Goal: Information Seeking & Learning: Learn about a topic

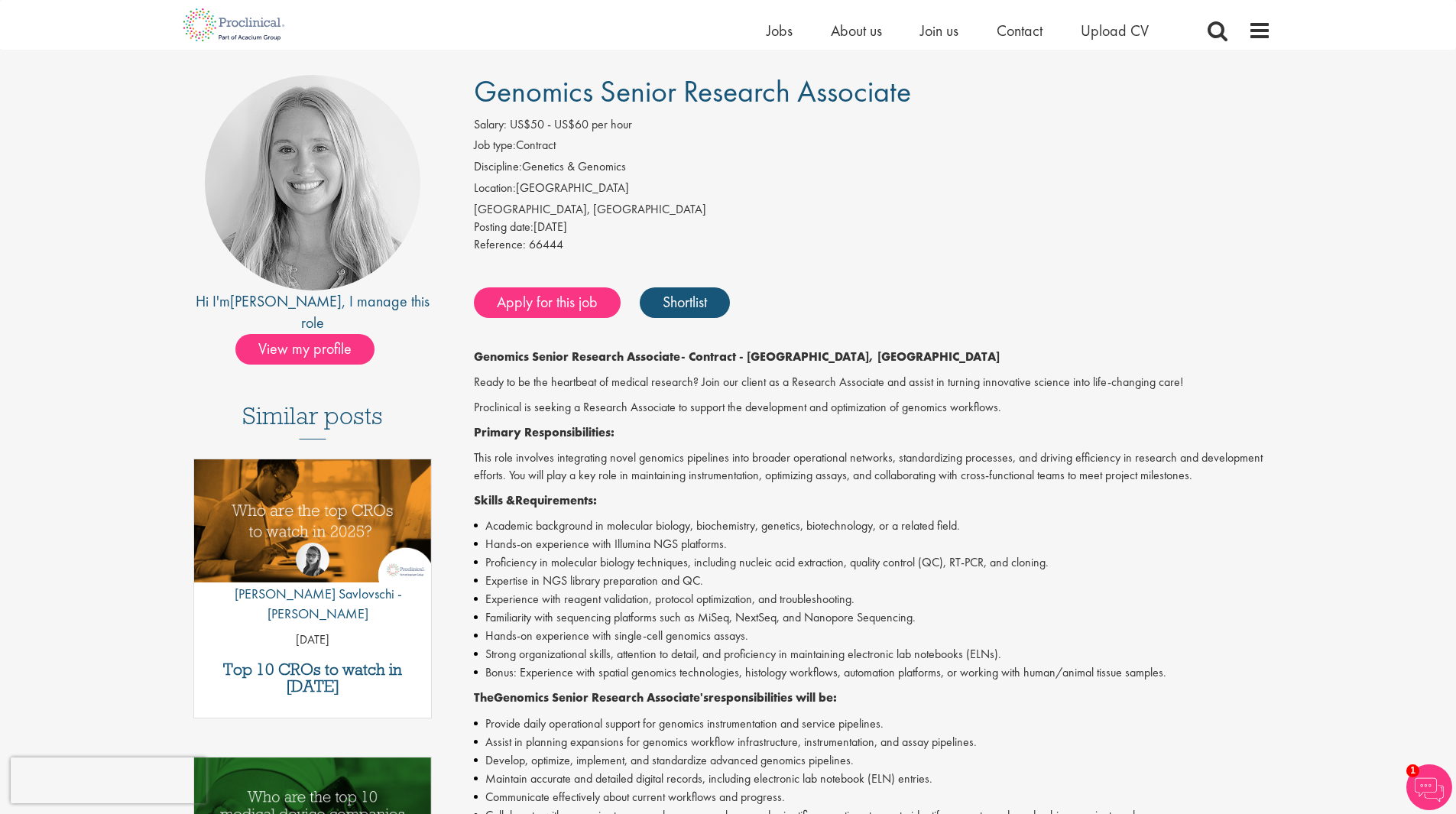
scroll to position [76, 0]
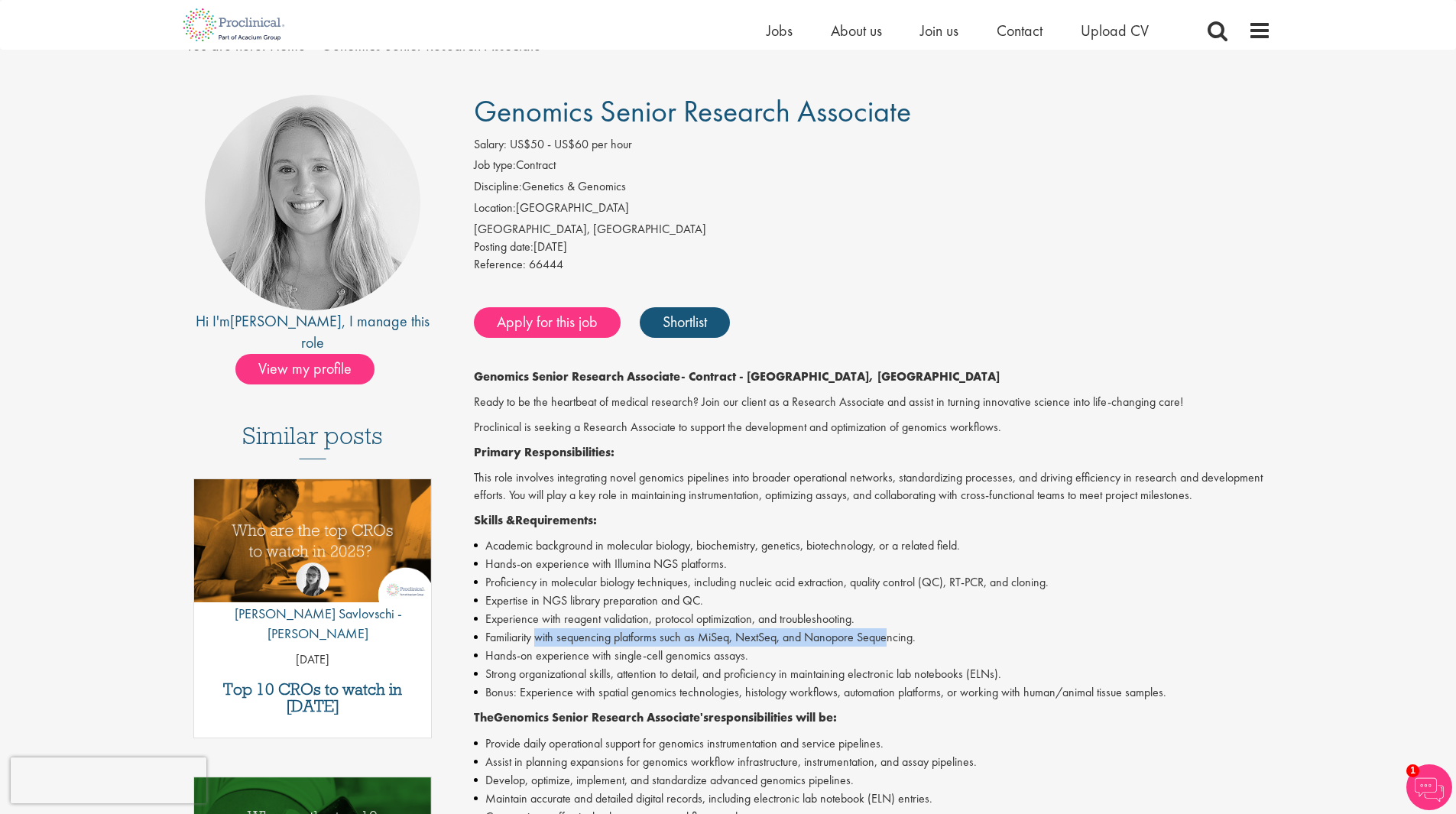
drag, startPoint x: 891, startPoint y: 637, endPoint x: 537, endPoint y: 640, distance: 354.0
click at [537, 640] on li "Familiarity with sequencing platforms such as MiSeq, NextSeq, and Nanopore Sequ…" at bounding box center [872, 636] width 798 height 19
click at [693, 631] on li "Familiarity with sequencing platforms such as MiSeq, NextSeq, and Nanopore Sequ…" at bounding box center [872, 636] width 798 height 19
drag, startPoint x: 716, startPoint y: 639, endPoint x: 776, endPoint y: 641, distance: 60.0
click at [776, 641] on li "Familiarity with sequencing platforms such as MiSeq, NextSeq, and Nanopore Sequ…" at bounding box center [872, 636] width 798 height 19
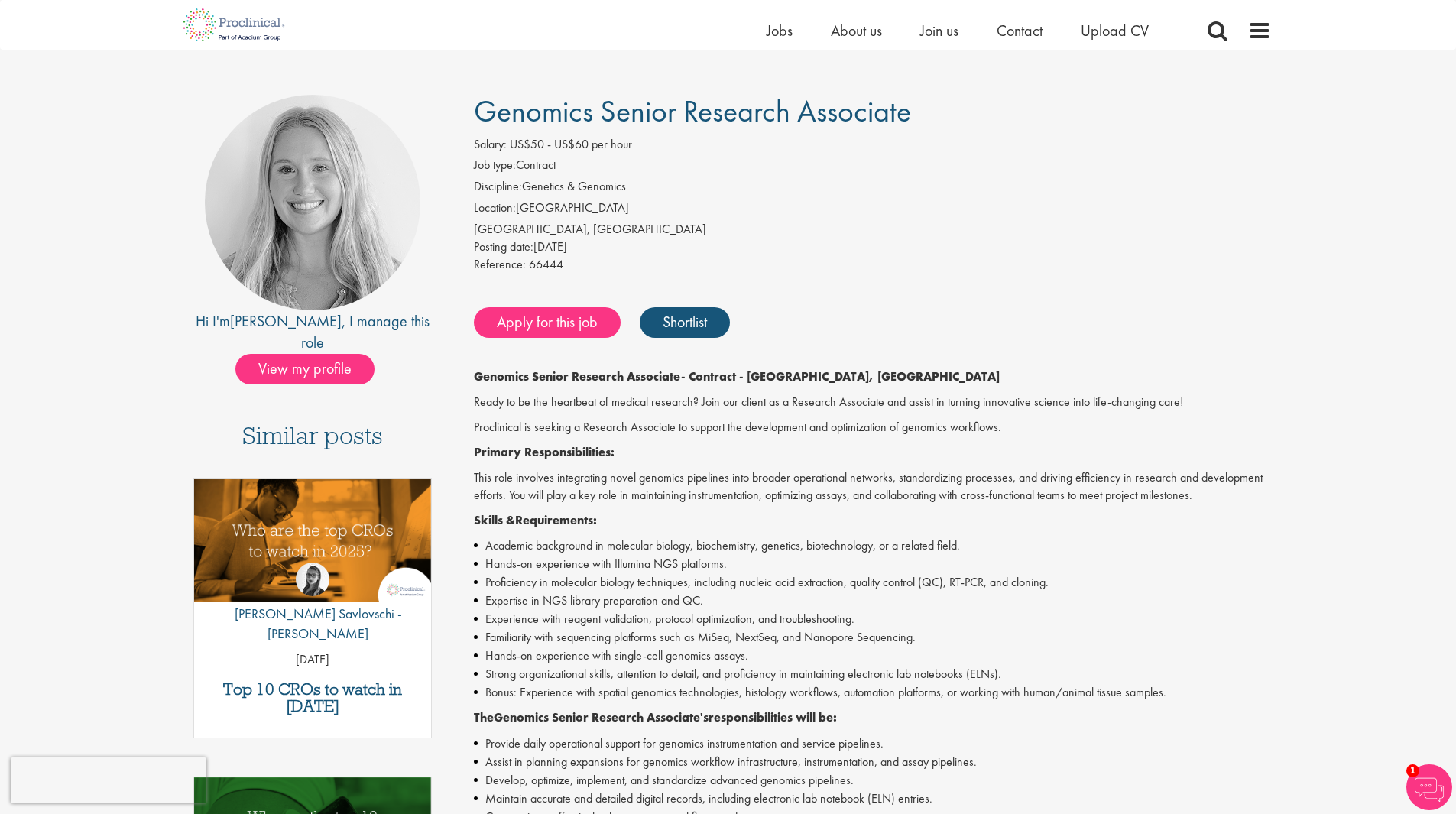
click at [863, 636] on li "Familiarity with sequencing platforms such as MiSeq, NextSeq, and Nanopore Sequ…" at bounding box center [872, 636] width 798 height 19
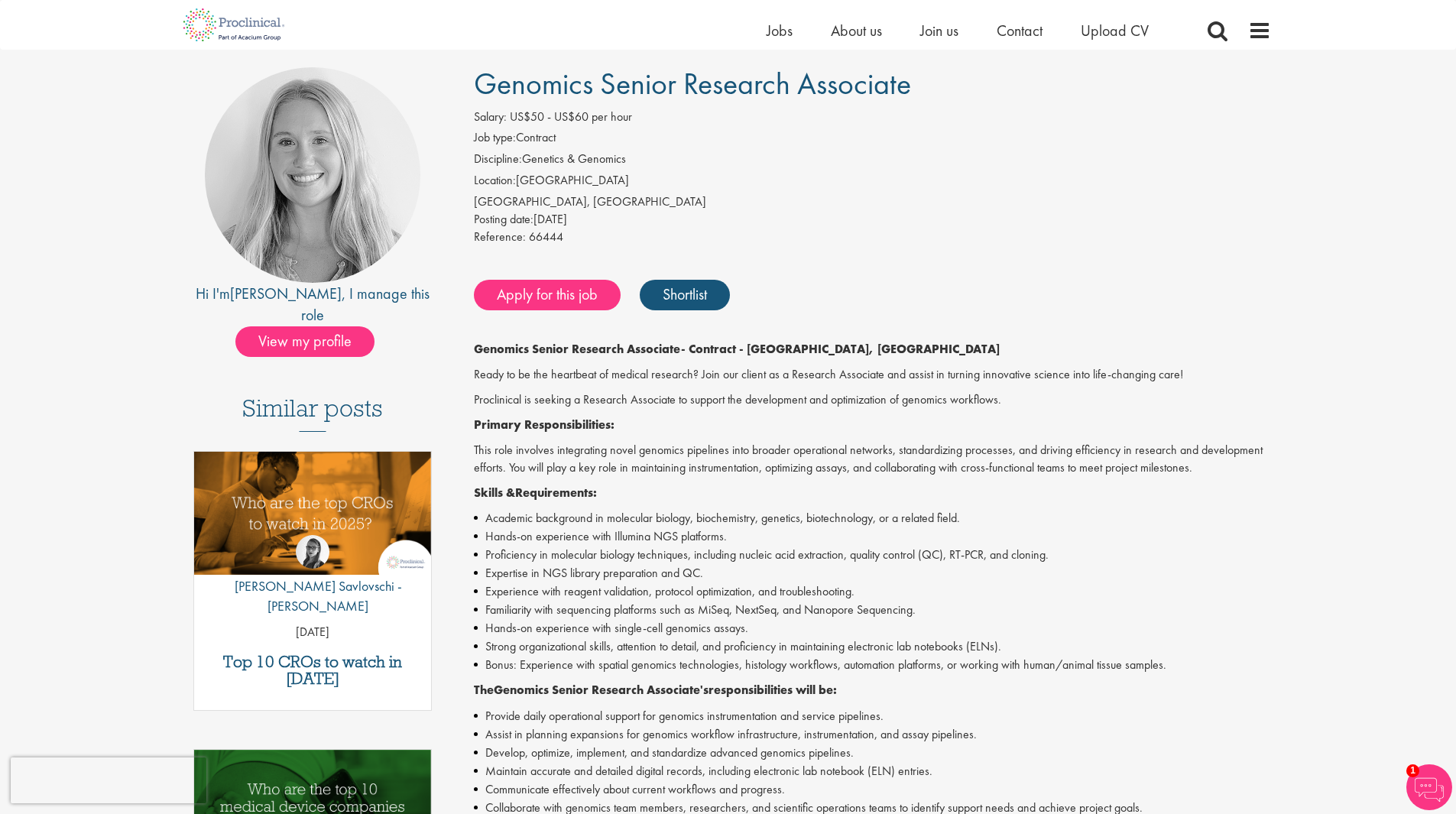
scroll to position [0, 0]
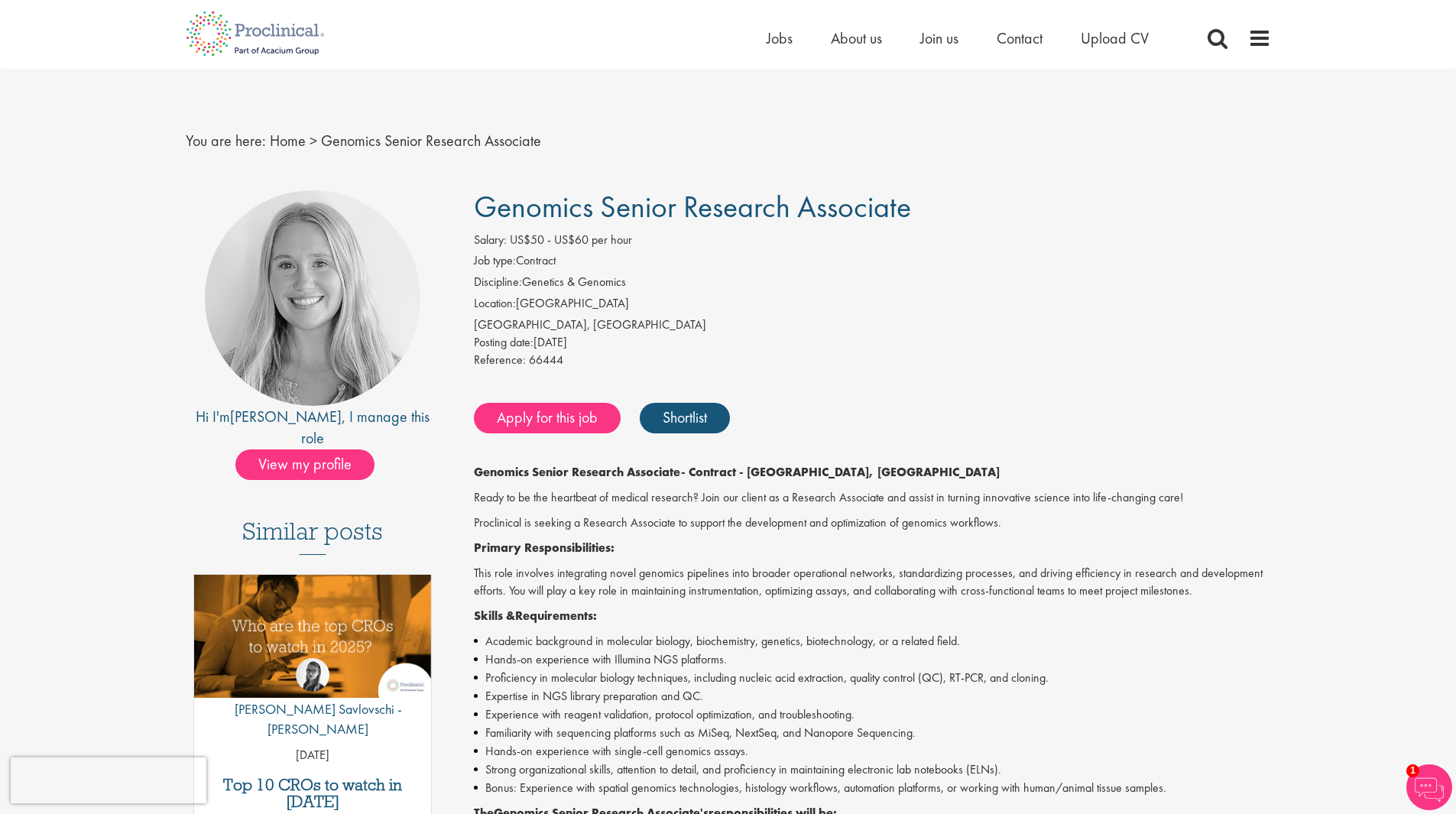
drag, startPoint x: 527, startPoint y: 285, endPoint x: 644, endPoint y: 281, distance: 117.1
click at [644, 281] on li "Discipline: Genetics & Genomics" at bounding box center [872, 284] width 798 height 22
click at [617, 327] on div "[GEOGRAPHIC_DATA], [GEOGRAPHIC_DATA]" at bounding box center [872, 326] width 798 height 18
drag, startPoint x: 530, startPoint y: 428, endPoint x: 621, endPoint y: 358, distance: 114.8
click at [621, 358] on div "Reference: 66444" at bounding box center [872, 362] width 798 height 22
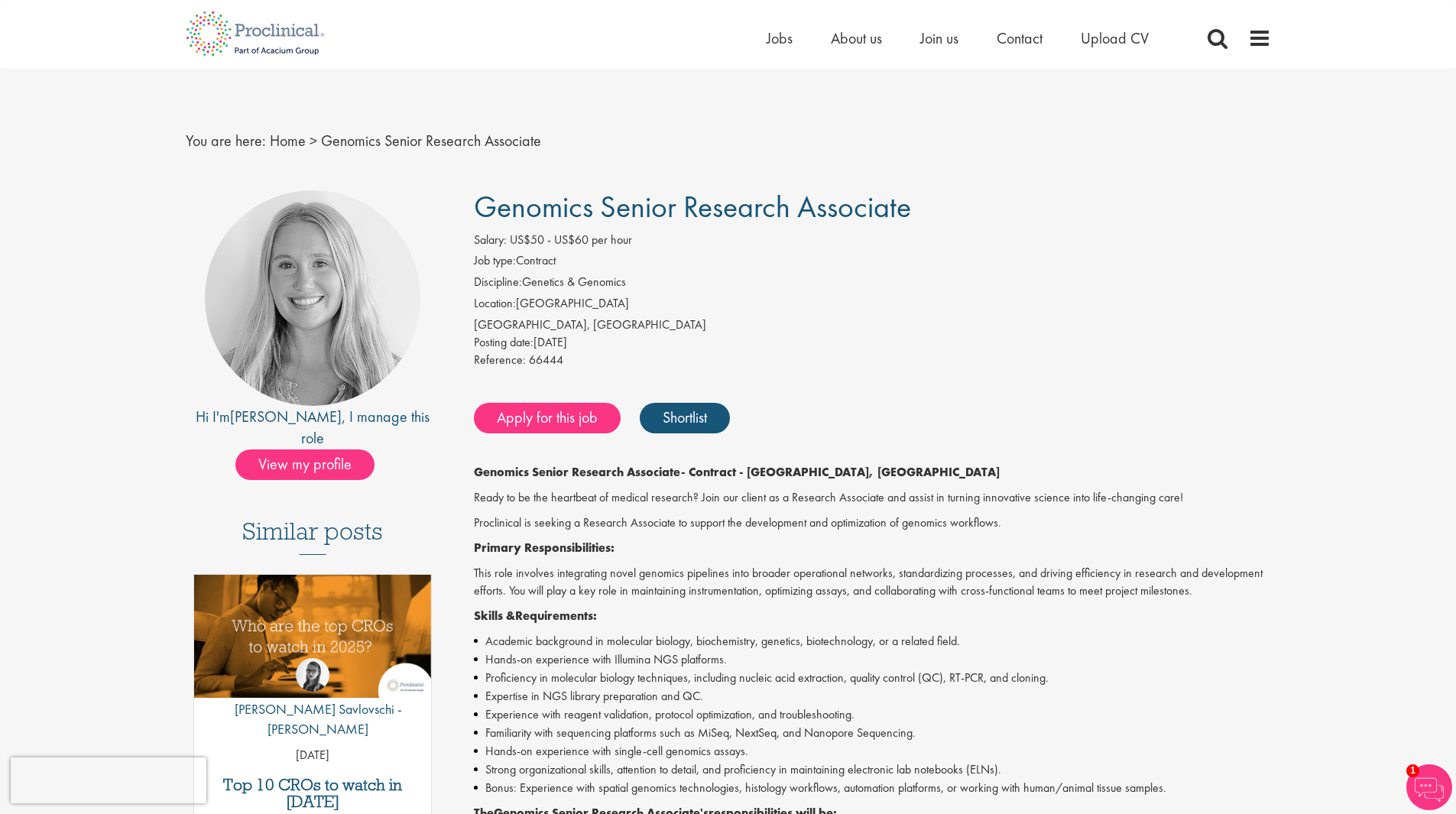
drag, startPoint x: 538, startPoint y: 345, endPoint x: 587, endPoint y: 345, distance: 49.0
click at [587, 345] on div "Posting date: [DATE]" at bounding box center [872, 342] width 798 height 18
click at [710, 347] on div "Posting date: [DATE]" at bounding box center [872, 342] width 798 height 18
drag, startPoint x: 522, startPoint y: 263, endPoint x: 580, endPoint y: 268, distance: 58.2
click at [580, 268] on li "Job type: Contract" at bounding box center [872, 263] width 798 height 22
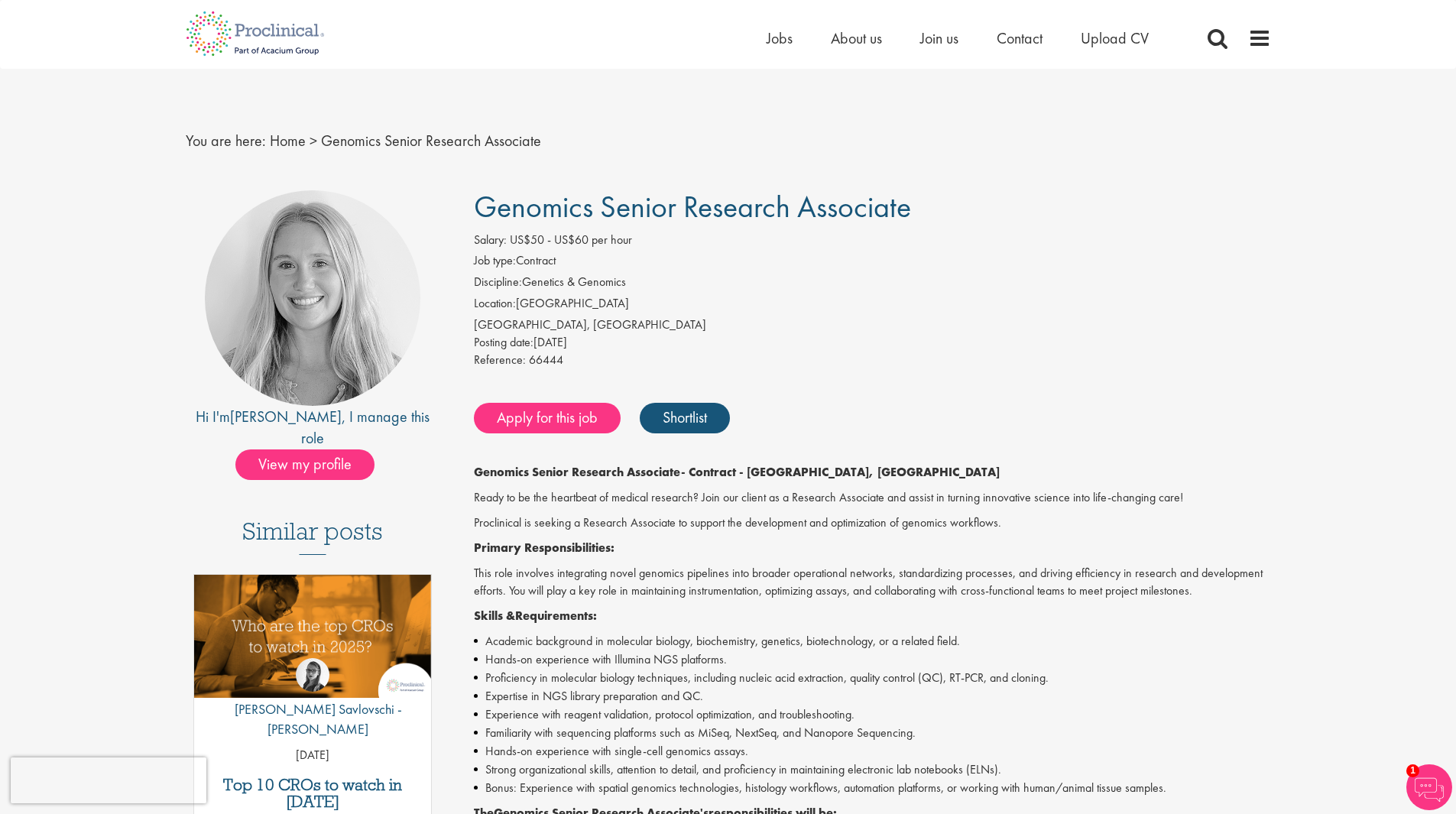
click at [610, 267] on li "Job type: Contract" at bounding box center [872, 263] width 798 height 22
drag, startPoint x: 518, startPoint y: 261, endPoint x: 586, endPoint y: 261, distance: 68.0
click at [586, 261] on li "Job type: Contract" at bounding box center [872, 263] width 798 height 22
drag, startPoint x: 586, startPoint y: 261, endPoint x: 557, endPoint y: 263, distance: 29.1
click at [586, 263] on li "Job type: Contract" at bounding box center [872, 263] width 798 height 22
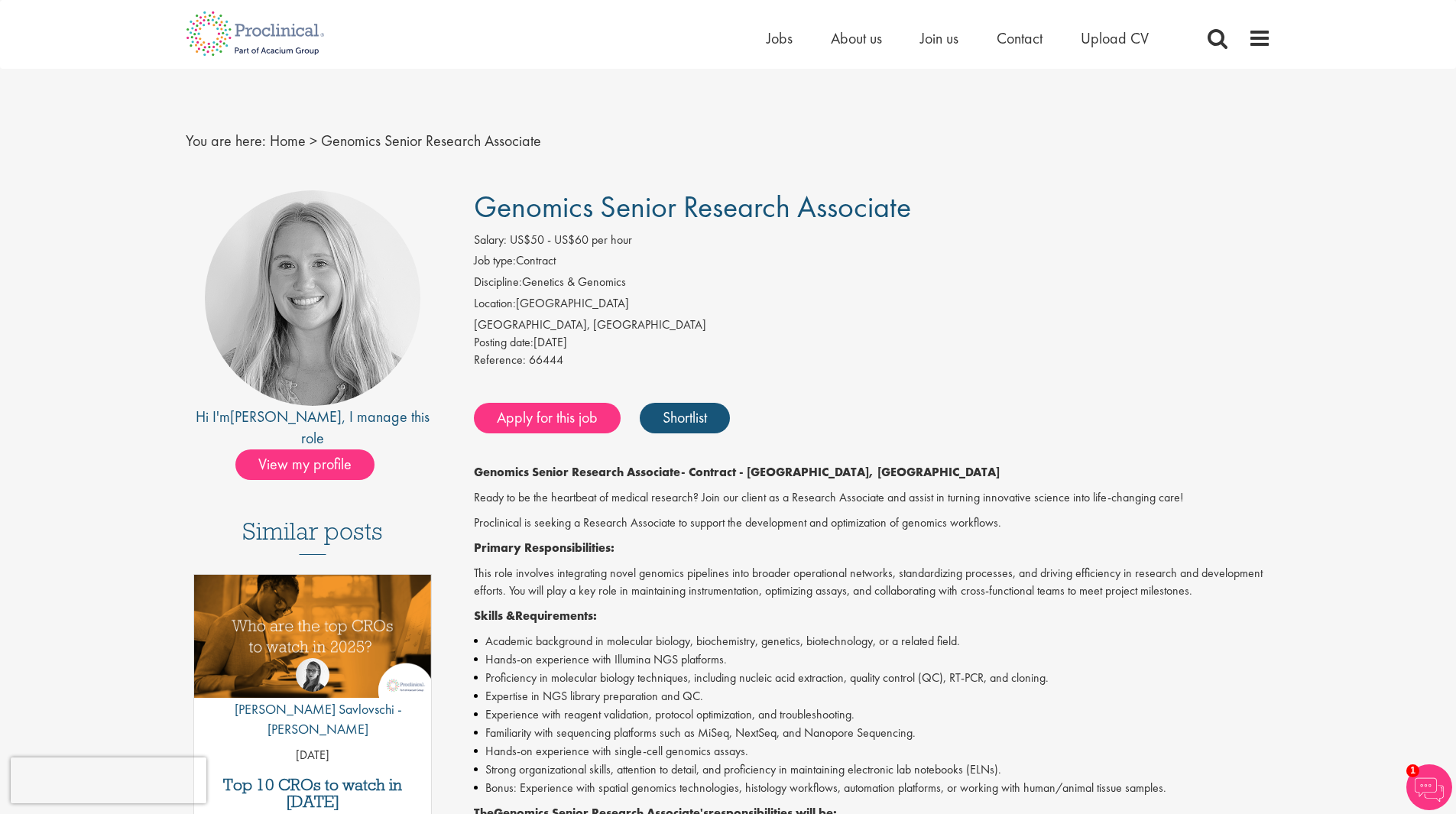
click at [528, 256] on li "Job type: Contract" at bounding box center [872, 263] width 798 height 22
drag, startPoint x: 521, startPoint y: 259, endPoint x: 581, endPoint y: 267, distance: 60.5
click at [581, 267] on li "Job type: Contract" at bounding box center [872, 263] width 798 height 22
click at [580, 266] on li "Job type: Contract" at bounding box center [872, 263] width 798 height 22
click at [540, 264] on li "Job type: Contract" at bounding box center [872, 263] width 798 height 22
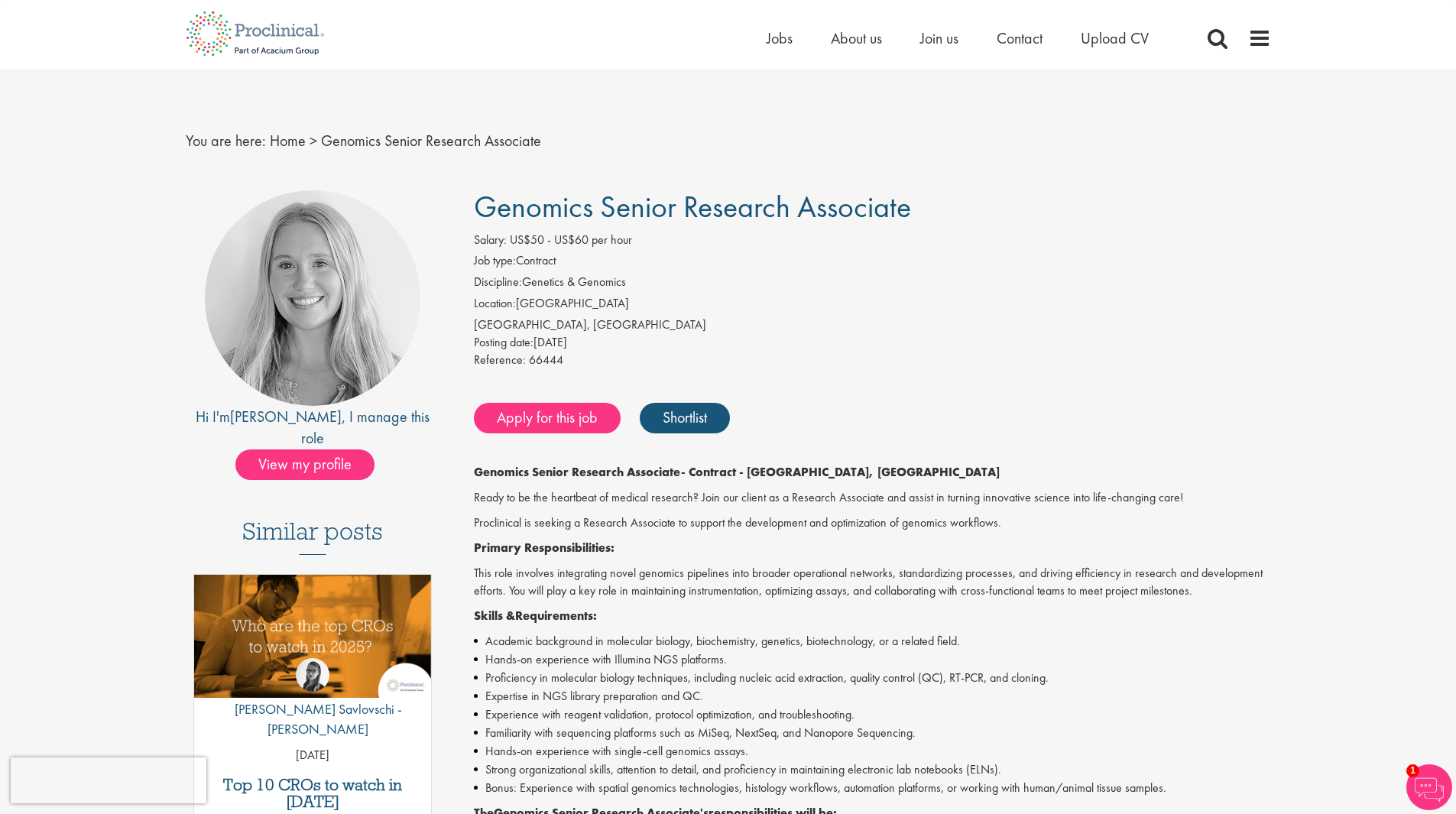
drag, startPoint x: 521, startPoint y: 261, endPoint x: 559, endPoint y: 258, distance: 38.1
click at [559, 258] on li "Job type: Contract" at bounding box center [872, 263] width 798 height 22
click at [580, 492] on p "Ready to be the heartbeat of medical research? Join our client as a Research As…" at bounding box center [872, 498] width 798 height 18
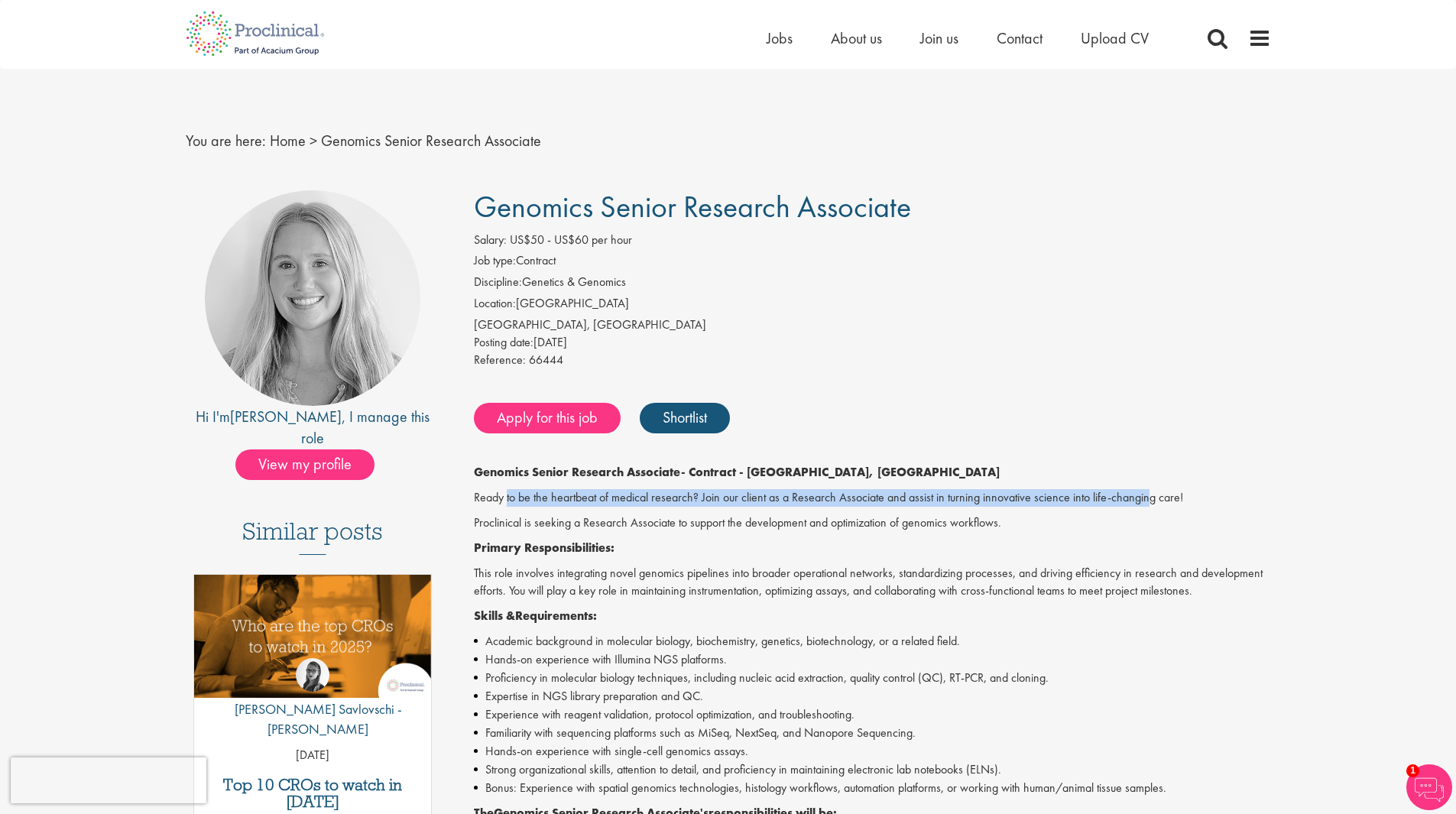
drag, startPoint x: 506, startPoint y: 499, endPoint x: 1144, endPoint y: 495, distance: 638.0
click at [1144, 495] on p "Ready to be the heartbeat of medical research? Join our client as a Research As…" at bounding box center [872, 498] width 798 height 18
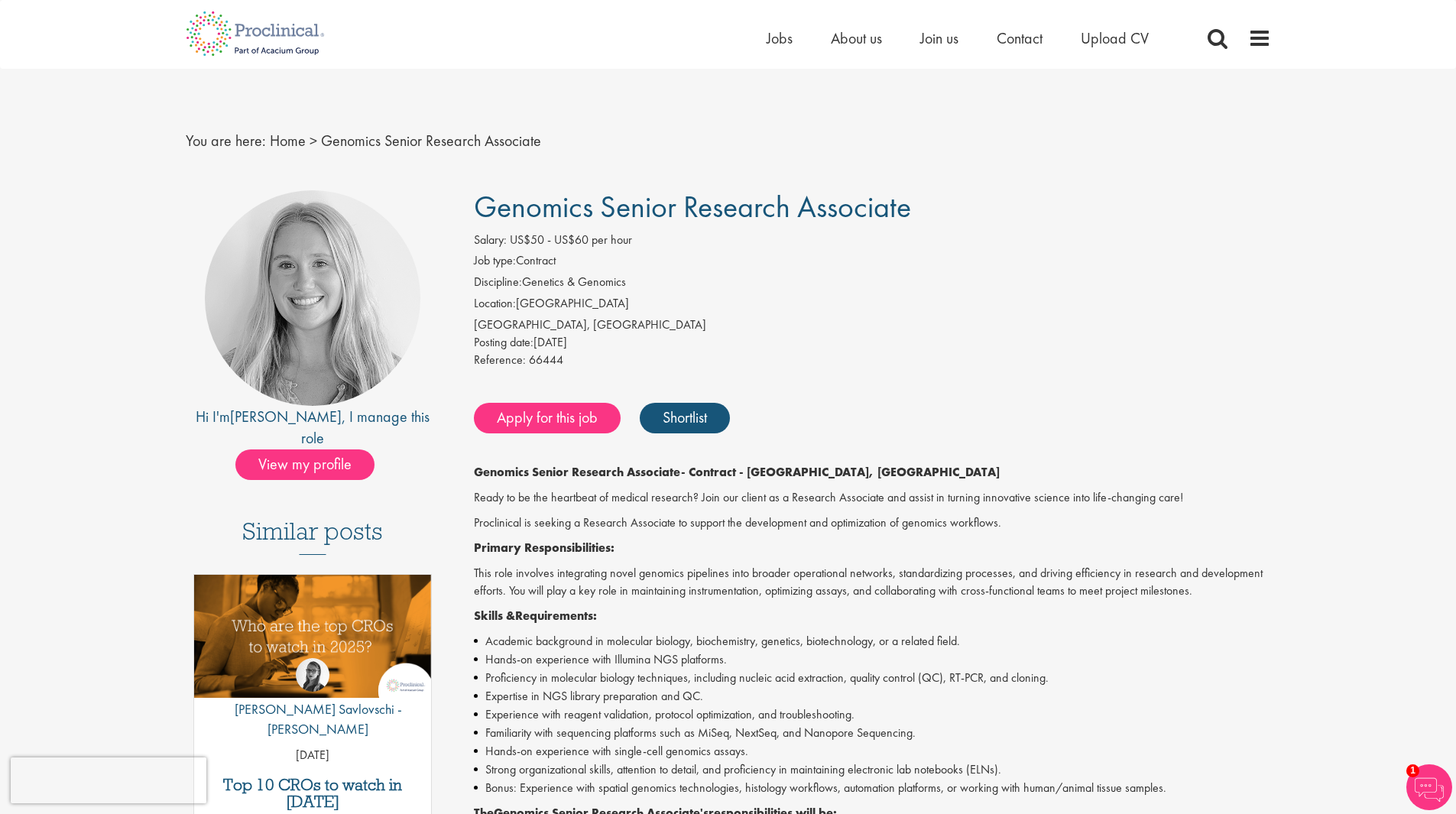
click at [713, 547] on p "Primary Responsibilities:" at bounding box center [872, 548] width 798 height 18
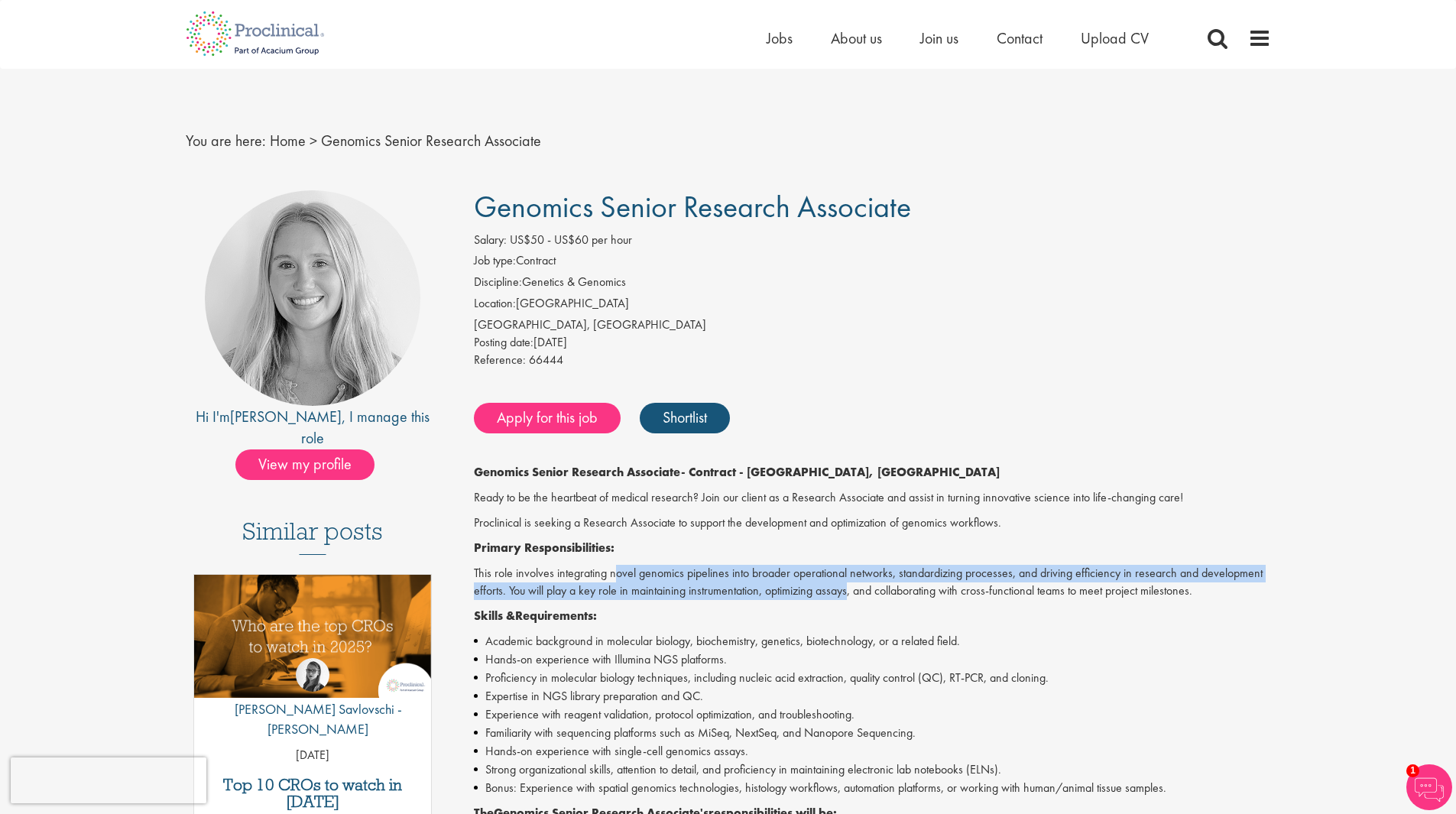
drag, startPoint x: 617, startPoint y: 573, endPoint x: 852, endPoint y: 585, distance: 235.3
click at [852, 585] on p "This role involves integrating novel genomics pipelines into broader operationa…" at bounding box center [872, 583] width 798 height 35
click at [1222, 570] on p "This role involves integrating novel genomics pipelines into broader operationa…" at bounding box center [872, 583] width 798 height 35
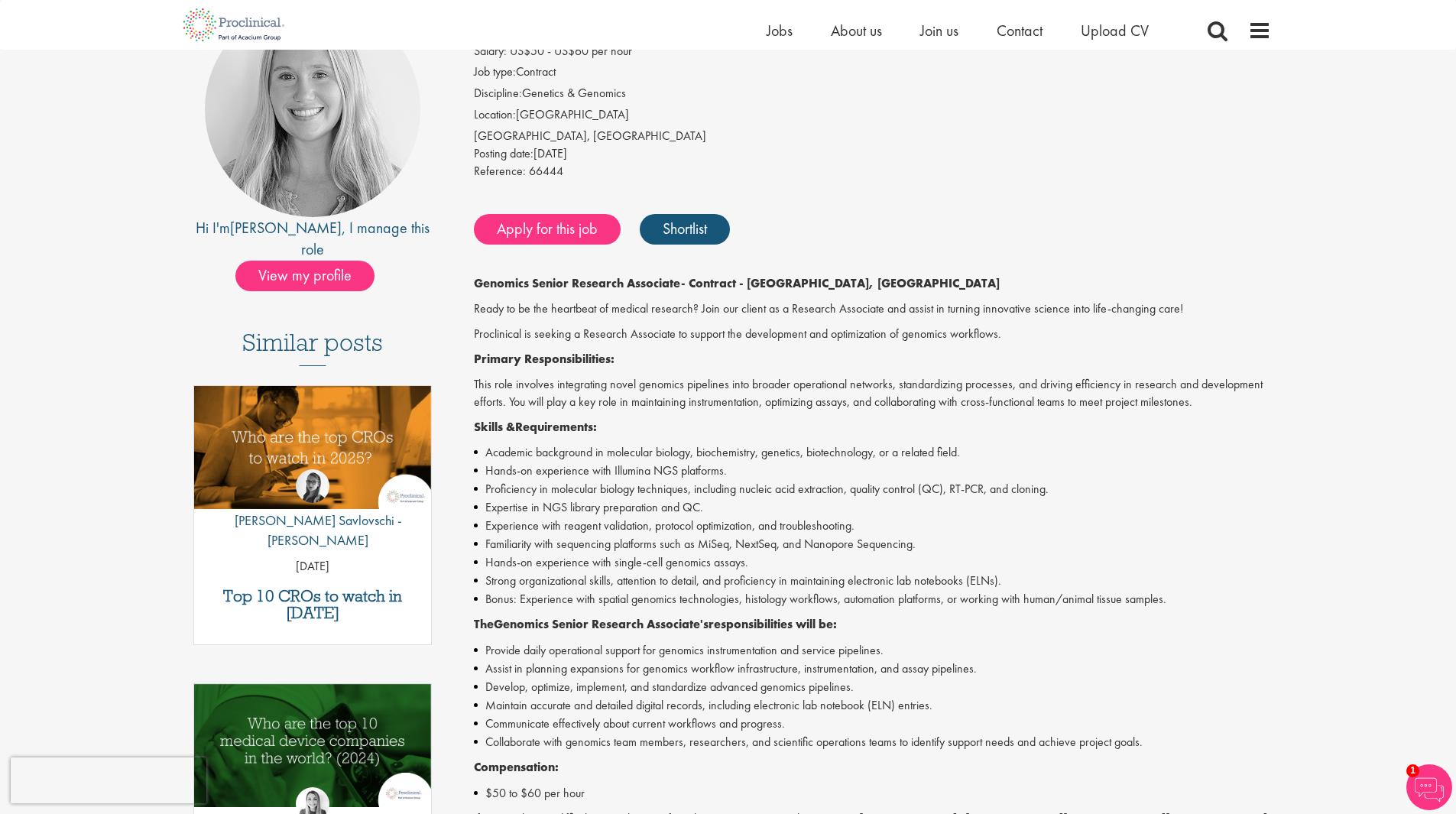
scroll to position [306, 0]
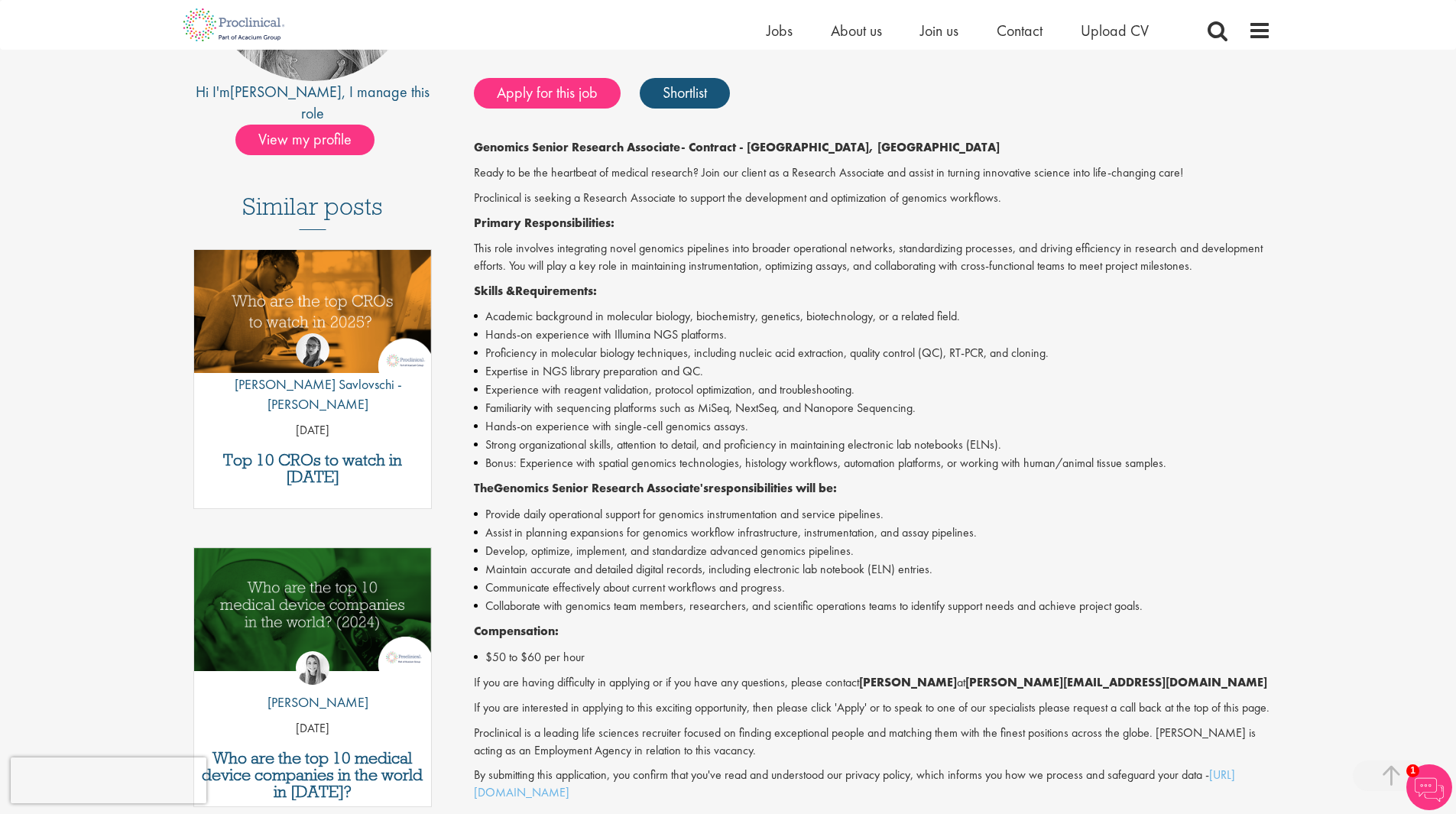
click at [1265, 348] on li "Proficiency in molecular biology techniques, including nucleic acid extraction,…" at bounding box center [872, 353] width 798 height 19
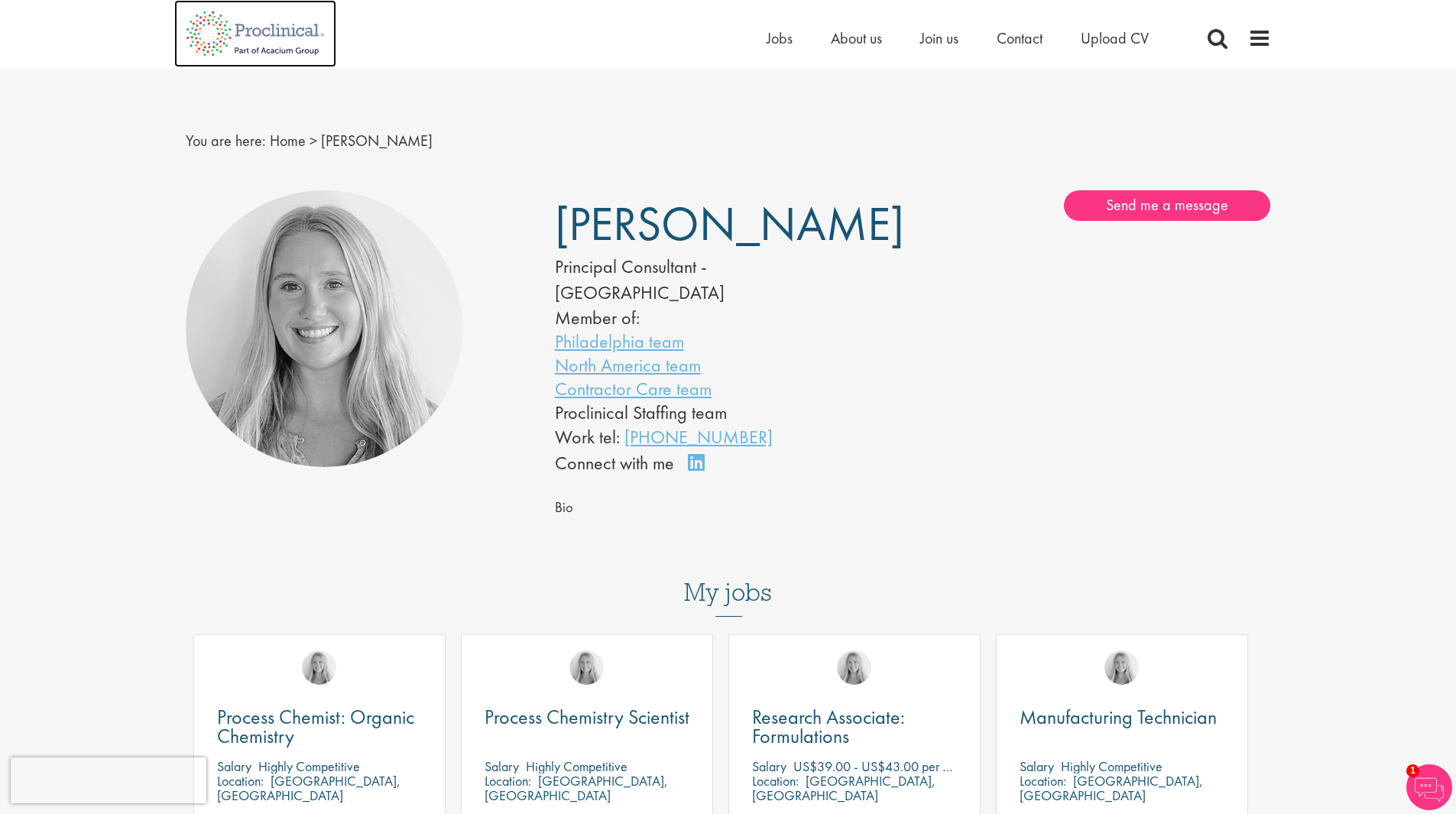
click at [268, 23] on img at bounding box center [255, 33] width 162 height 68
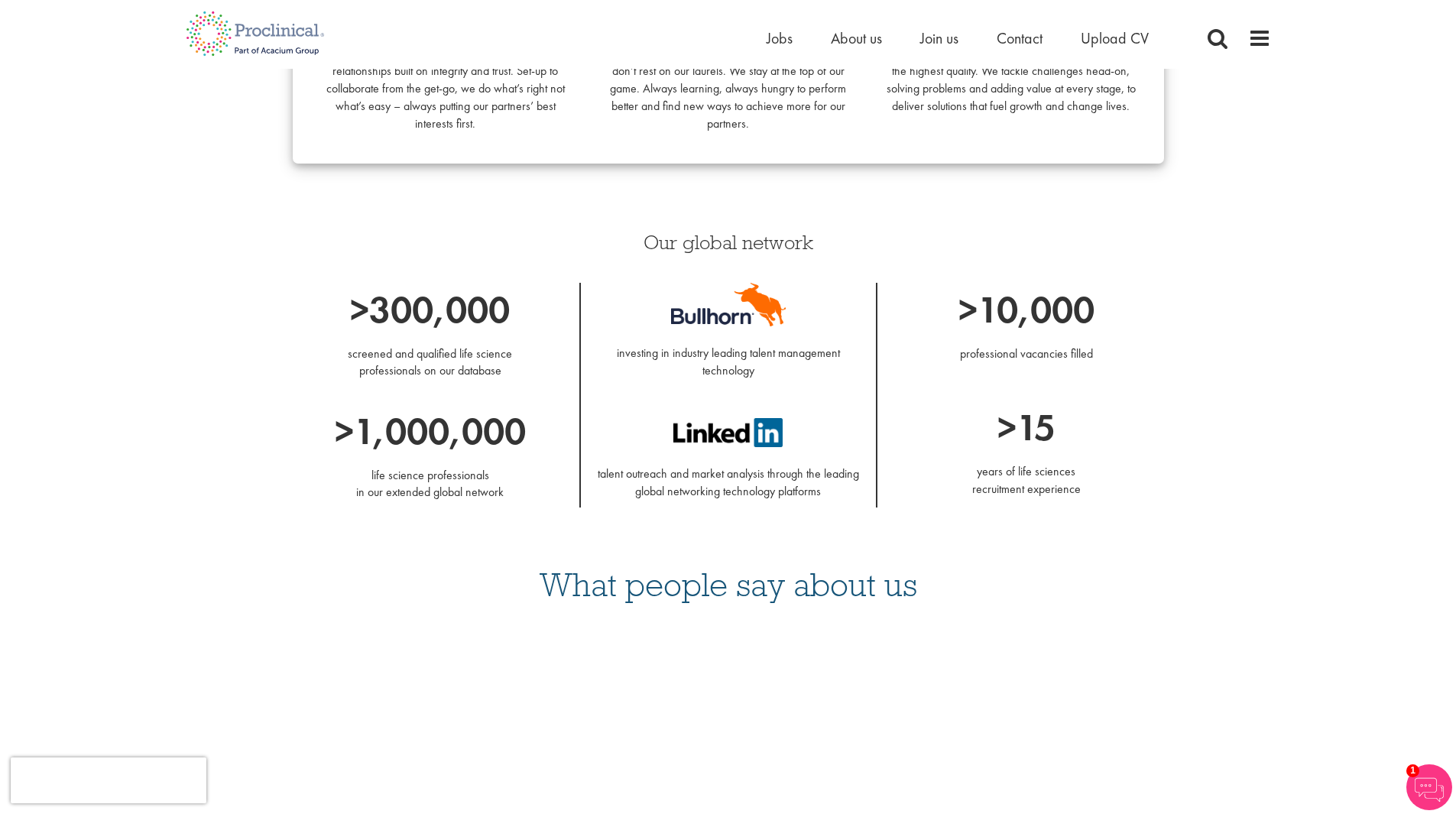
scroll to position [1146, 0]
